Goal: Complete application form: Complete application form

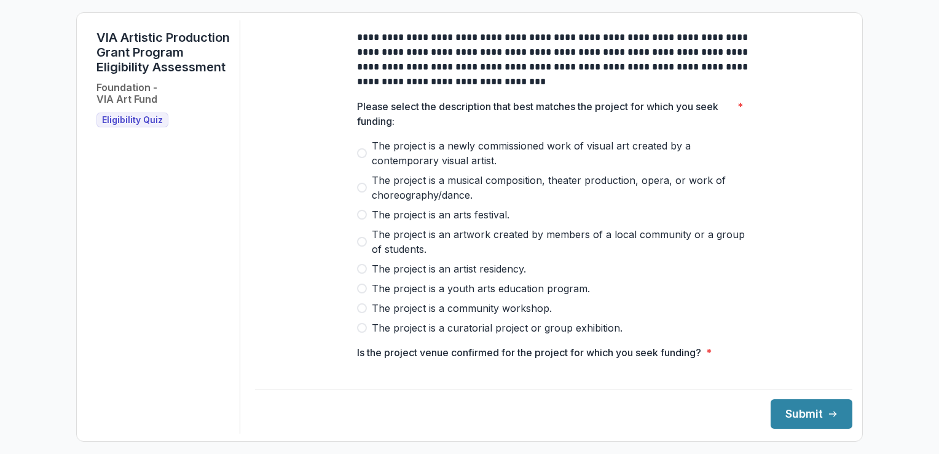
click at [364, 158] on span at bounding box center [362, 153] width 10 height 10
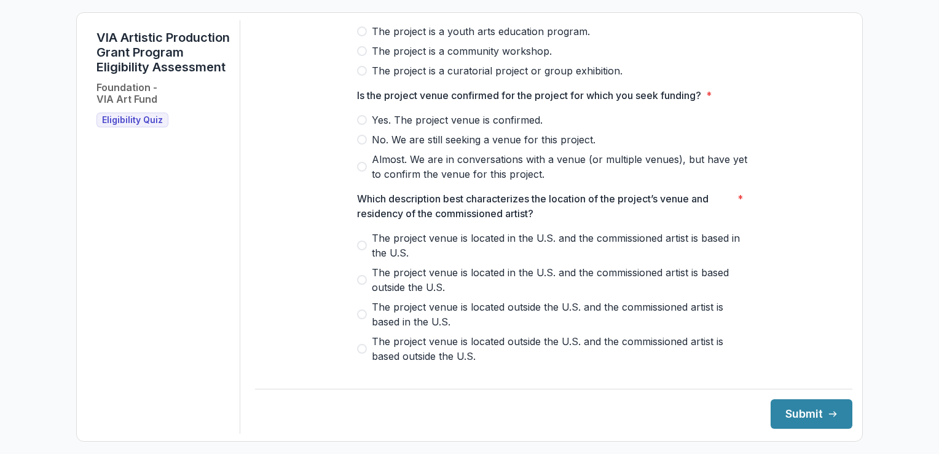
scroll to position [258, 0]
click at [363, 124] on span at bounding box center [362, 119] width 10 height 10
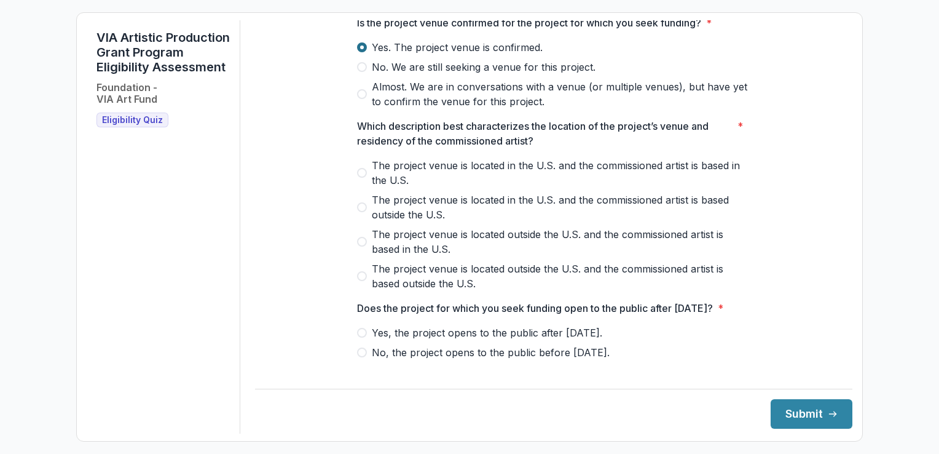
scroll to position [341, 0]
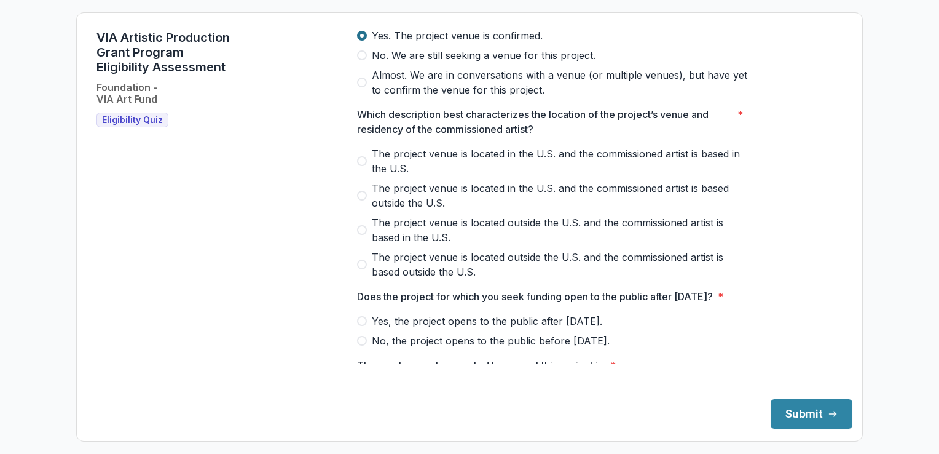
click at [367, 165] on label "The project venue is located in the U.S. and the commissioned artist is based i…" at bounding box center [553, 161] width 393 height 30
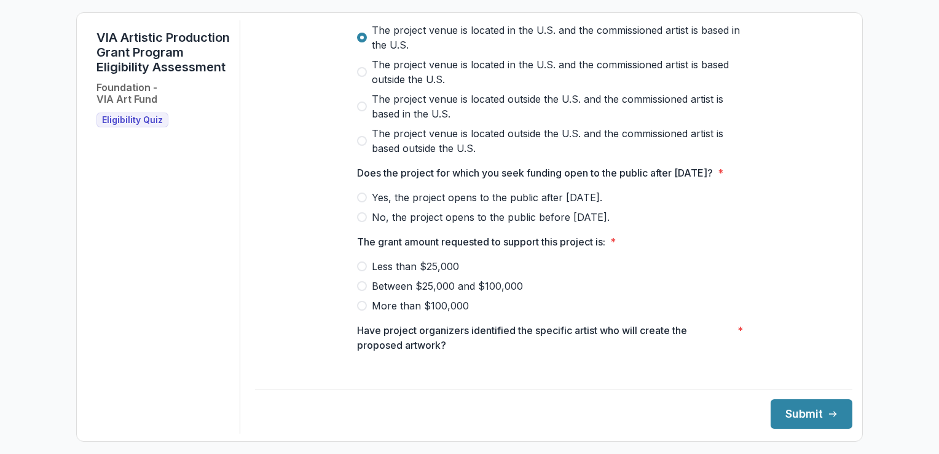
scroll to position [477, 0]
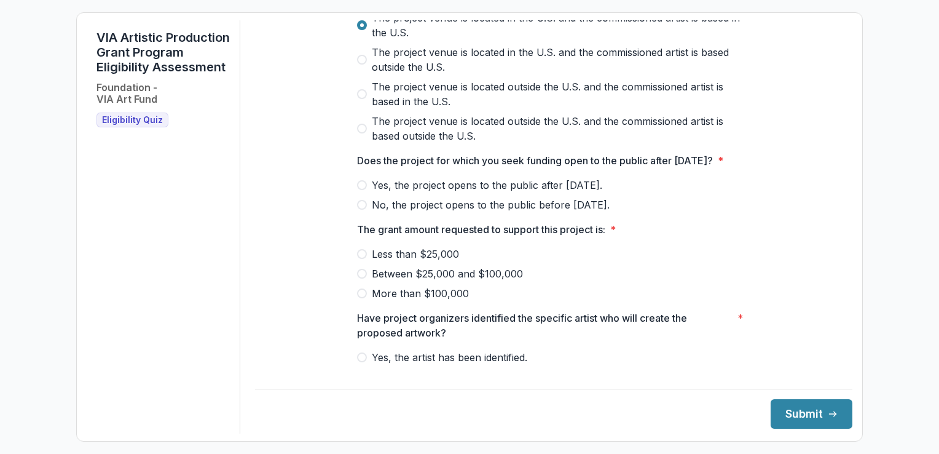
click at [365, 192] on label "Yes, the project opens to the public after [DATE]." at bounding box center [553, 185] width 393 height 15
click at [361, 278] on span at bounding box center [362, 274] width 10 height 10
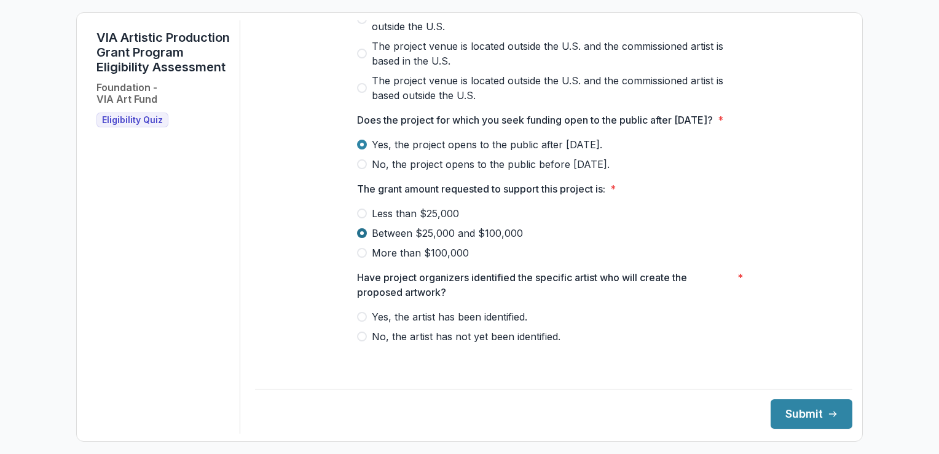
click at [368, 324] on label "Yes, the artist has been identified." at bounding box center [553, 316] width 393 height 15
click at [800, 411] on button "Submit" at bounding box center [812, 414] width 82 height 30
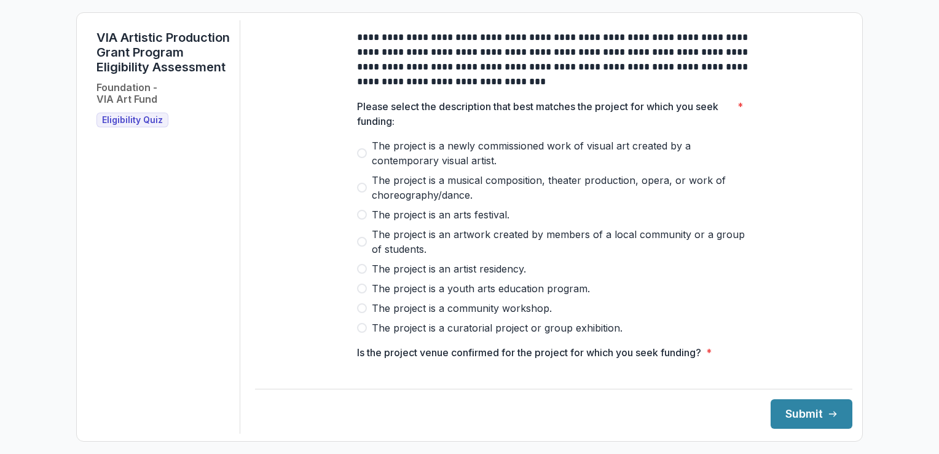
click at [364, 158] on span at bounding box center [362, 153] width 10 height 10
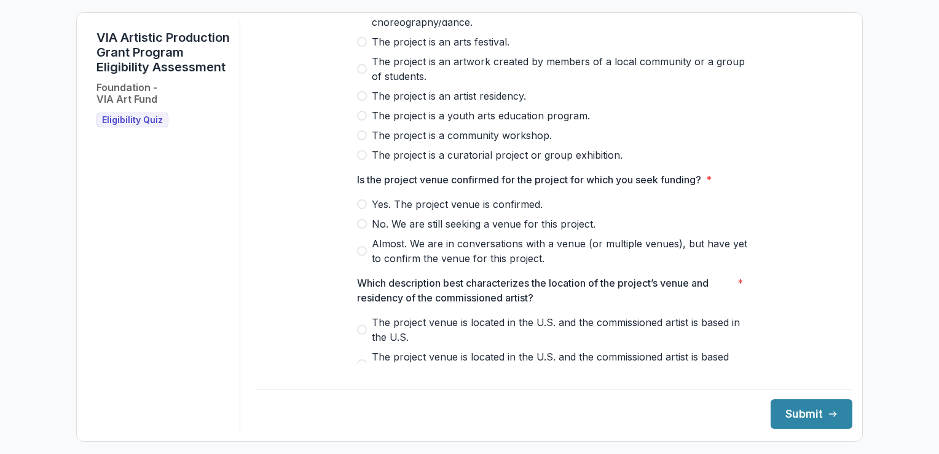
scroll to position [175, 0]
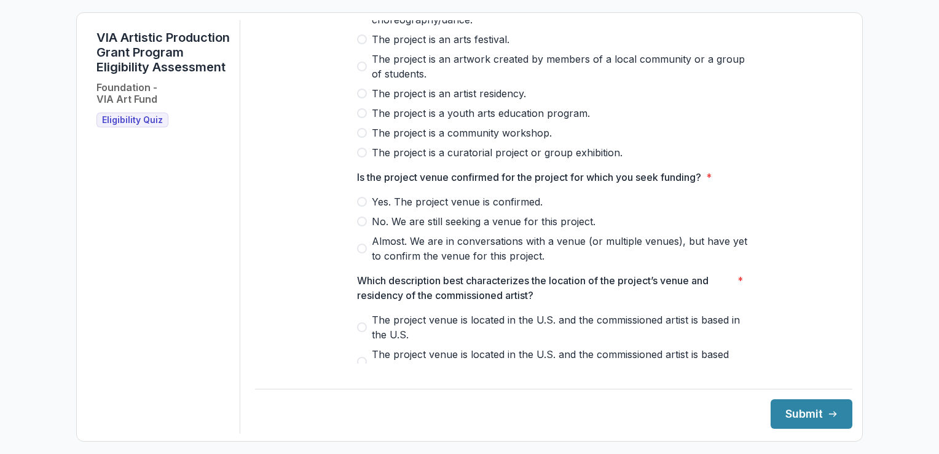
click at [366, 209] on label "Yes. The project venue is confirmed." at bounding box center [553, 201] width 393 height 15
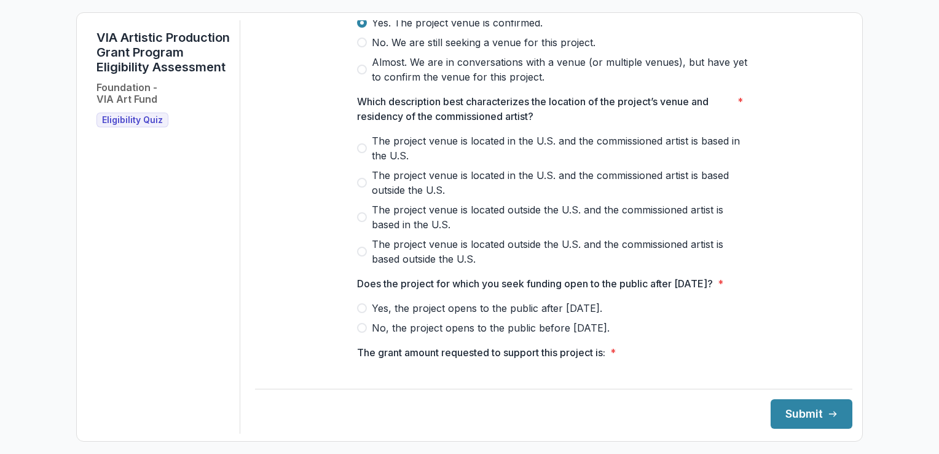
scroll to position [376, 0]
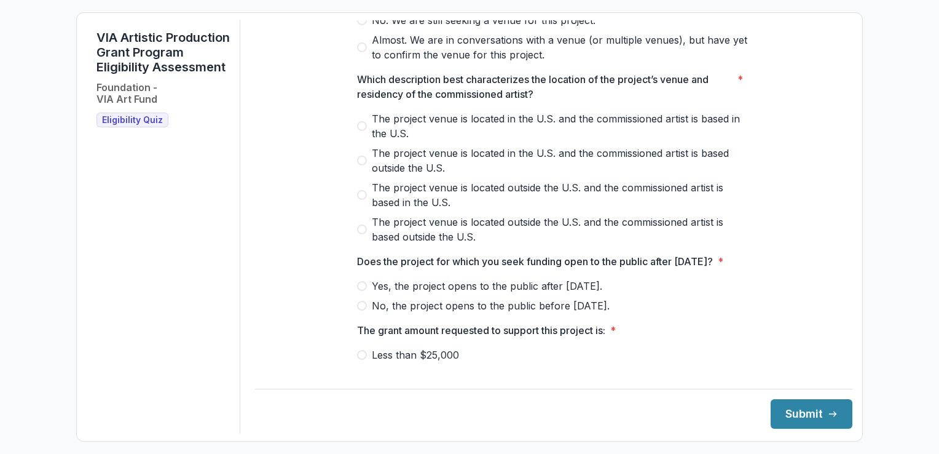
click at [361, 131] on span at bounding box center [362, 126] width 10 height 10
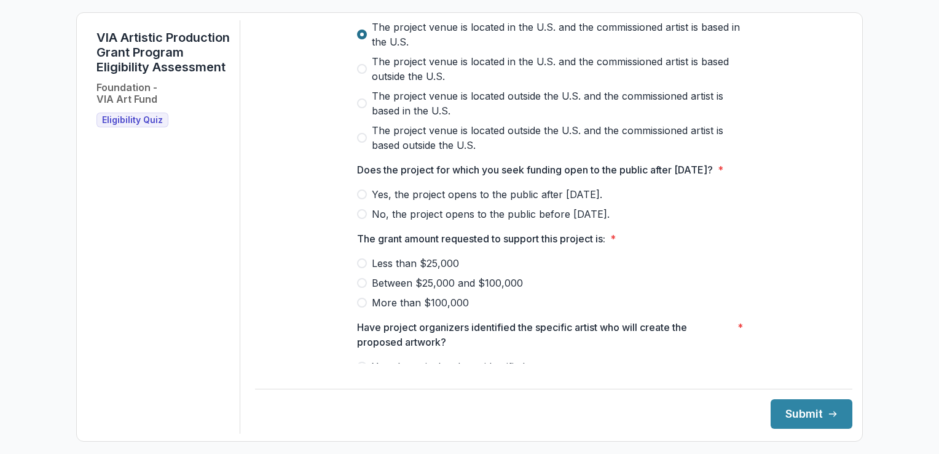
scroll to position [474, 0]
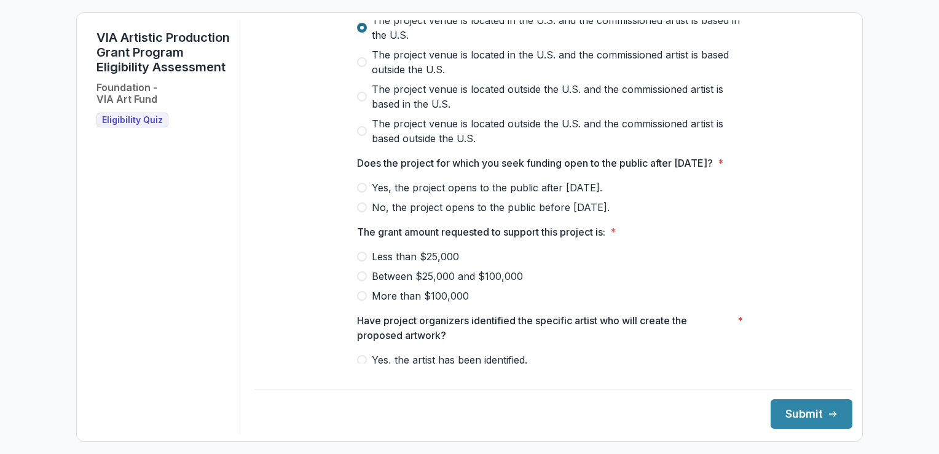
click at [366, 195] on label "Yes, the project opens to the public after [DATE]." at bounding box center [553, 187] width 393 height 15
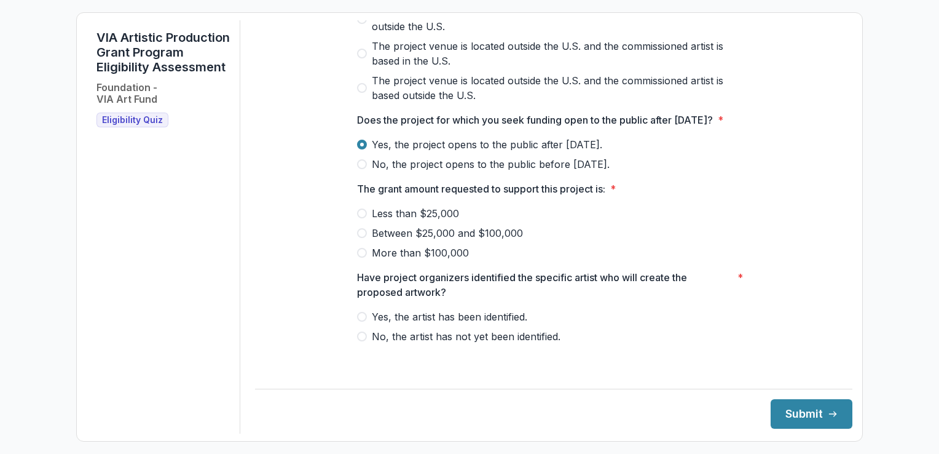
scroll to position [532, 0]
click at [369, 239] on label "Between $25,000 and $100,000" at bounding box center [553, 233] width 393 height 15
click at [362, 321] on span at bounding box center [362, 317] width 10 height 10
click at [792, 406] on button "Submit" at bounding box center [812, 414] width 82 height 30
